Goal: Task Accomplishment & Management: Manage account settings

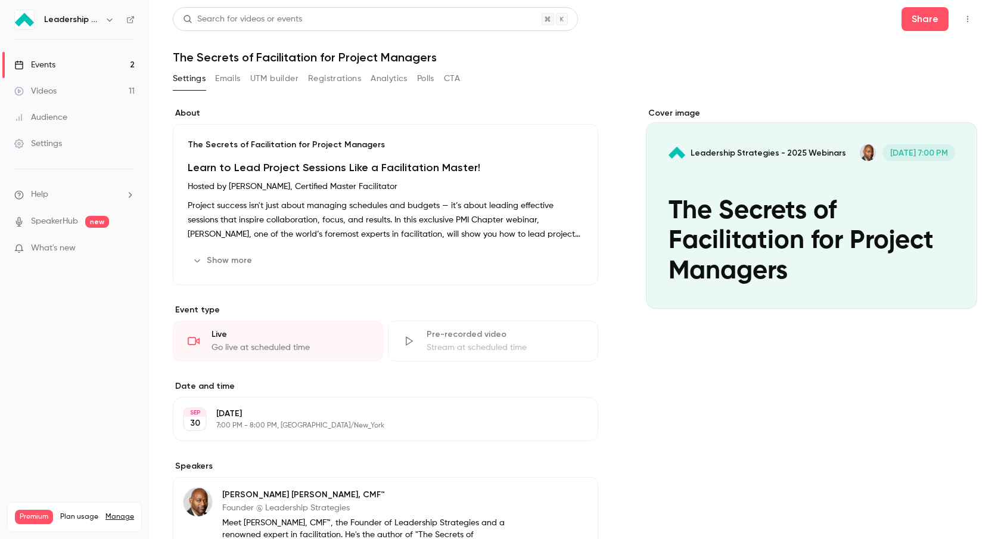
click at [89, 147] on link "Settings" at bounding box center [74, 143] width 149 height 26
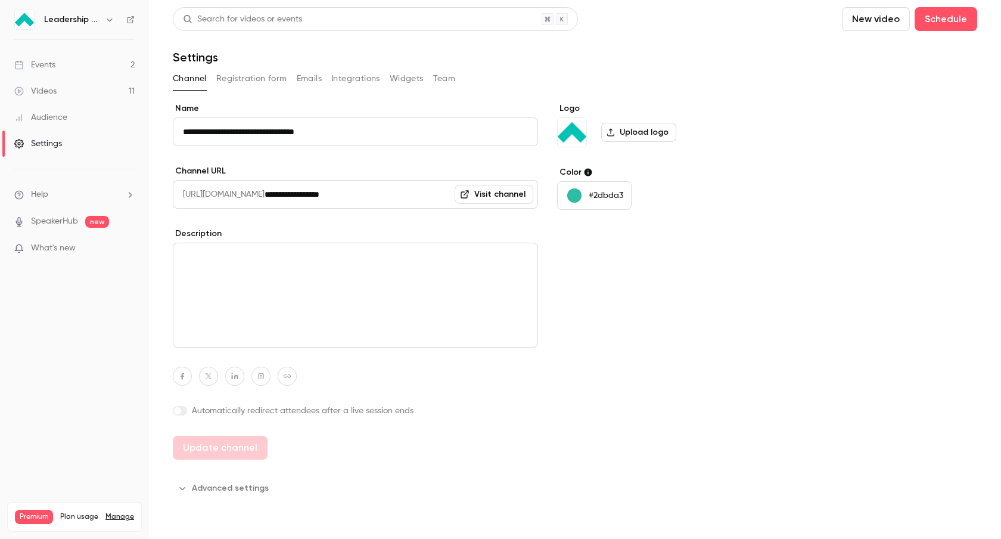
click at [265, 76] on button "Registration form" at bounding box center [251, 78] width 71 height 19
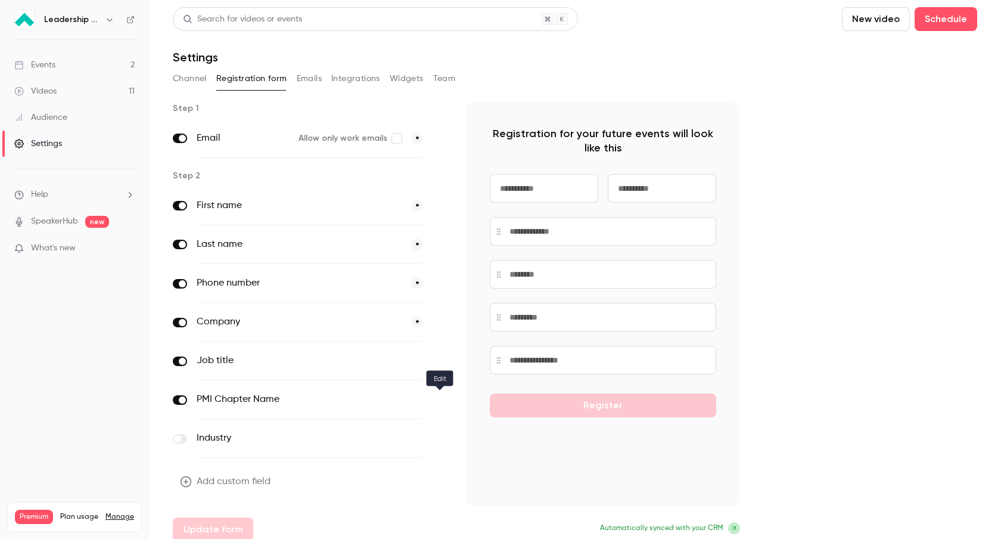
click at [439, 397] on icon "button" at bounding box center [439, 399] width 7 height 7
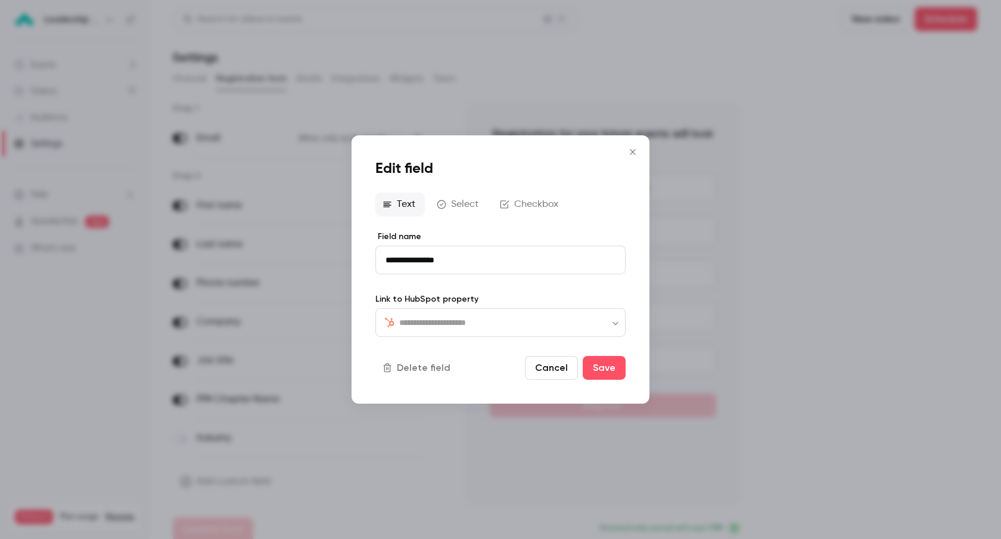
click at [424, 366] on button "Delete field" at bounding box center [417, 368] width 85 height 24
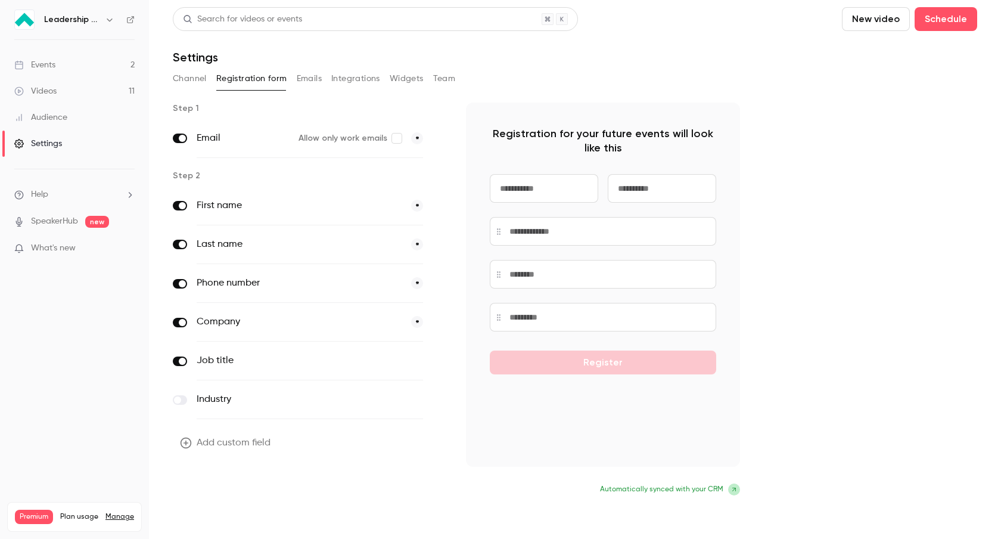
click at [201, 481] on button "Update form" at bounding box center [213, 490] width 80 height 24
